Goal: Transaction & Acquisition: Purchase product/service

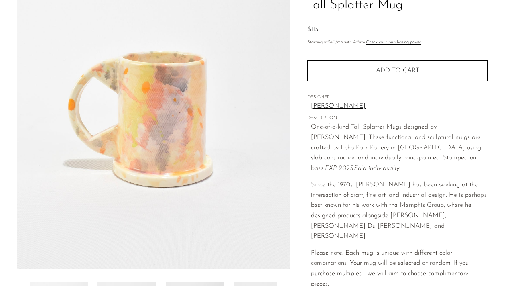
scroll to position [71, 0]
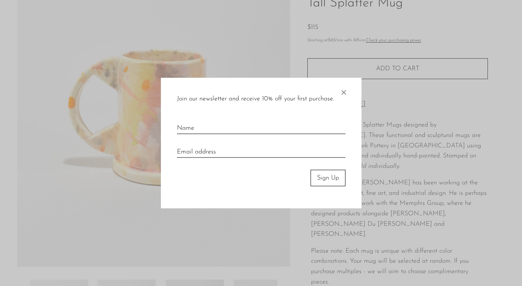
click at [342, 89] on span "×" at bounding box center [343, 91] width 8 height 26
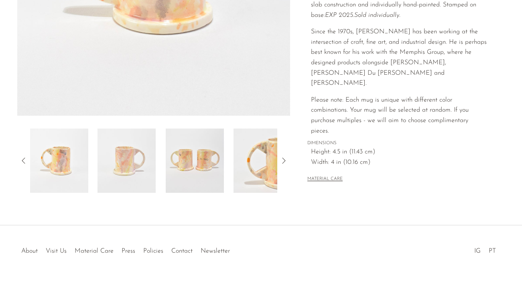
scroll to position [237, 0]
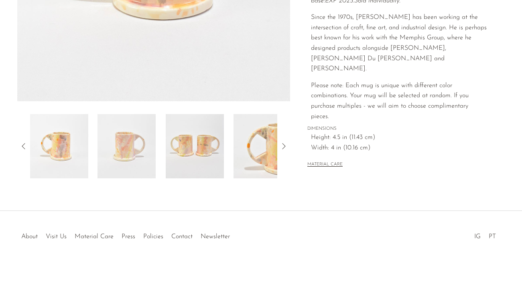
click at [285, 146] on icon at bounding box center [283, 146] width 3 height 6
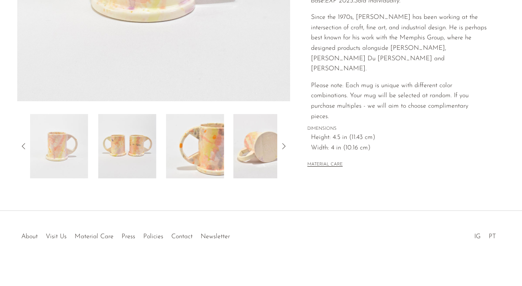
click at [285, 146] on icon at bounding box center [283, 146] width 3 height 6
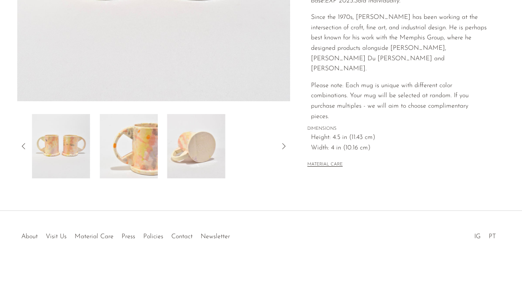
click at [285, 146] on icon at bounding box center [283, 146] width 3 height 6
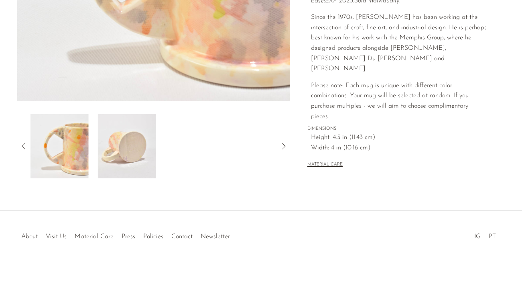
click at [285, 146] on icon at bounding box center [283, 146] width 3 height 6
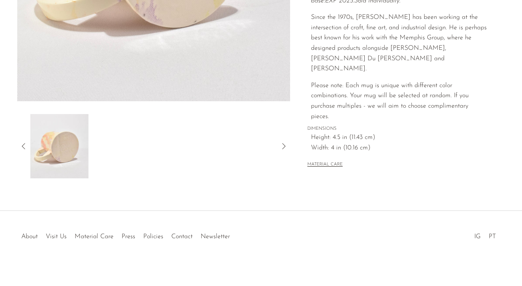
scroll to position [0, 0]
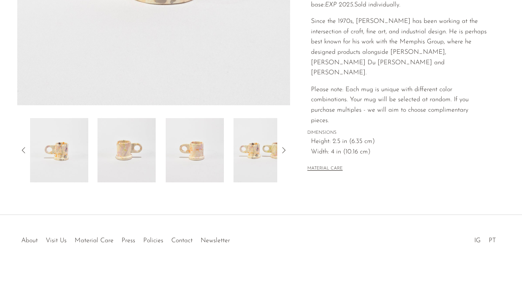
scroll to position [237, 0]
